Goal: Find specific page/section: Find specific page/section

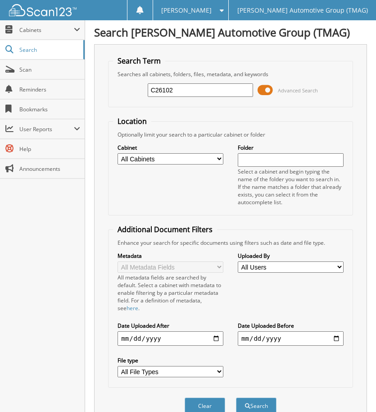
type input "C26102"
click at [236, 397] on button "Search" at bounding box center [256, 405] width 41 height 17
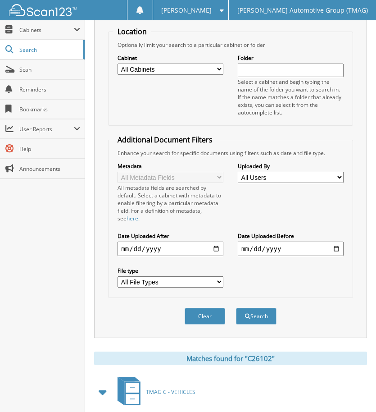
scroll to position [264, 0]
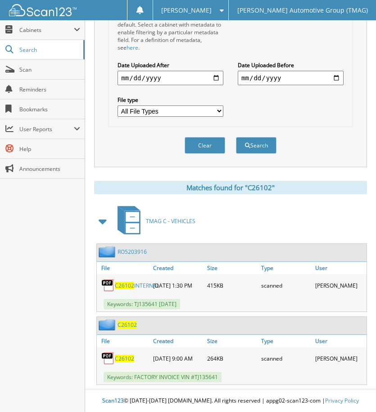
click at [128, 322] on span "C26102" at bounding box center [127, 325] width 19 height 8
